Goal: Communication & Community: Ask a question

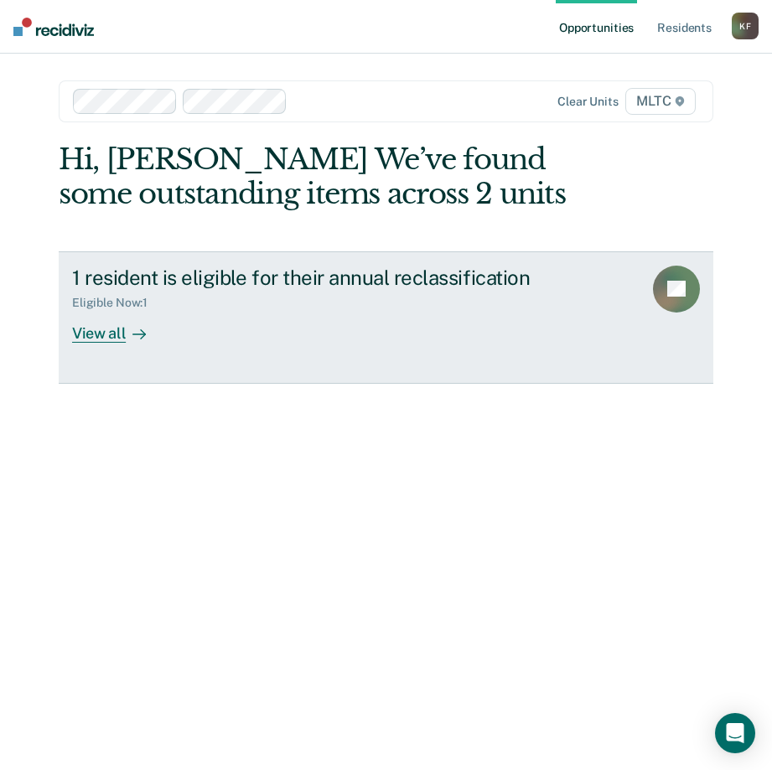
click at [126, 330] on div at bounding box center [136, 332] width 20 height 19
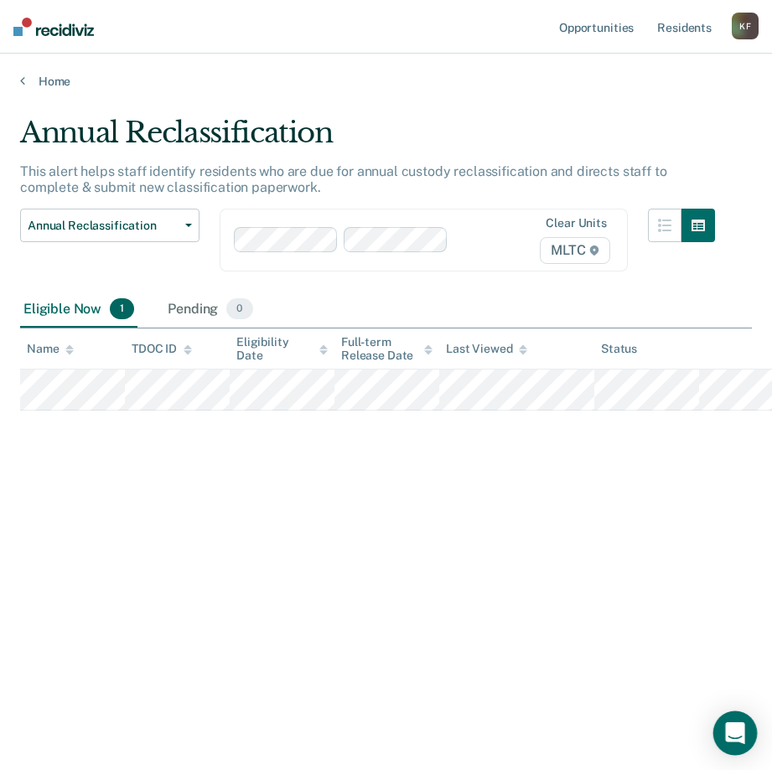
click at [732, 735] on icon "Open Intercom Messenger" at bounding box center [734, 733] width 19 height 22
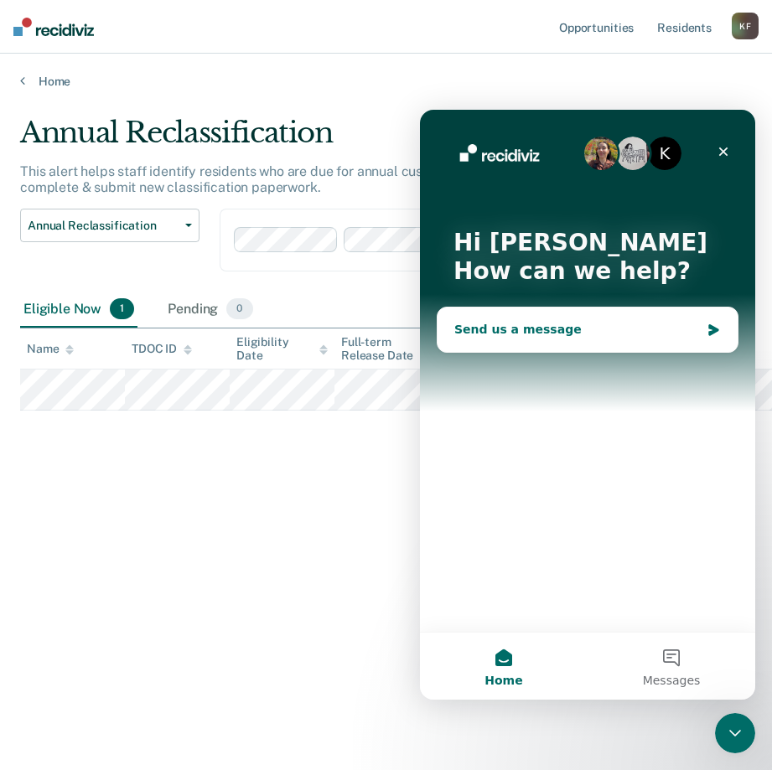
click at [531, 330] on div "Send us a message" at bounding box center [577, 330] width 246 height 18
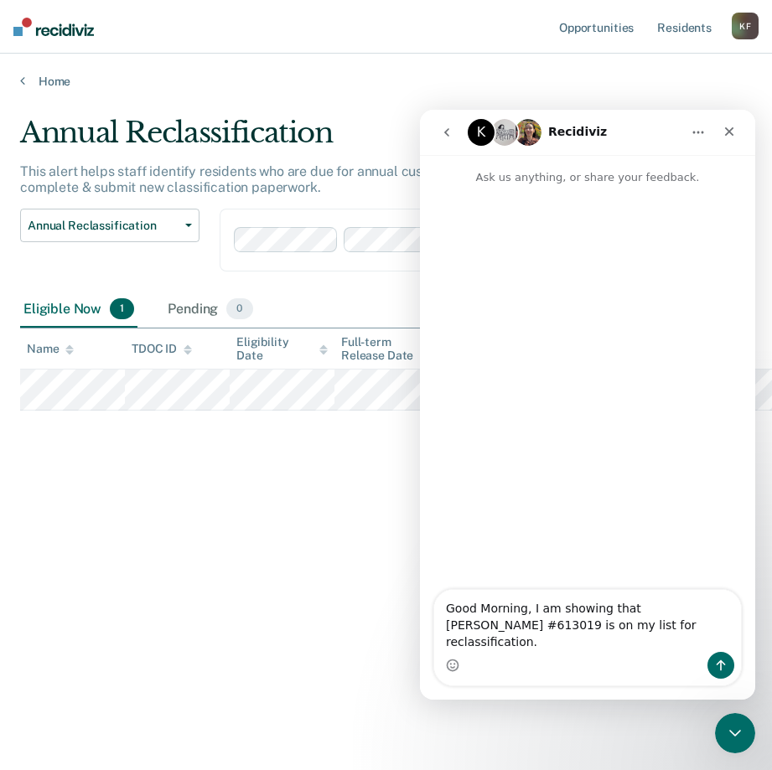
type textarea "Good Morning, I am showing that [PERSON_NAME] #613019 is on my list for reclass…"
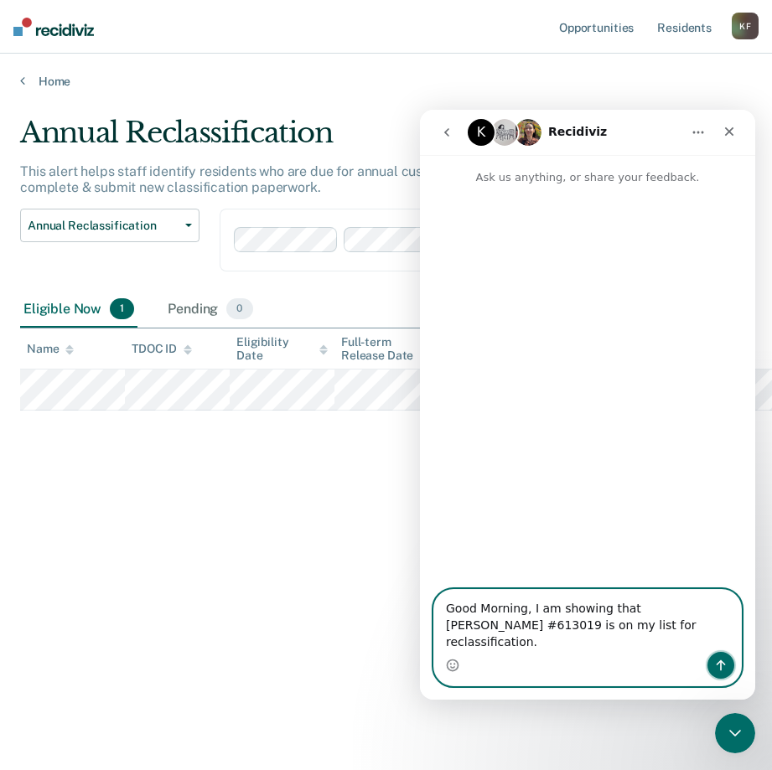
drag, startPoint x: 579, startPoint y: 531, endPoint x: 719, endPoint y: 670, distance: 197.3
click at [720, 671] on icon "Send a message…" at bounding box center [720, 665] width 13 height 13
